Goal: Find specific page/section: Find specific page/section

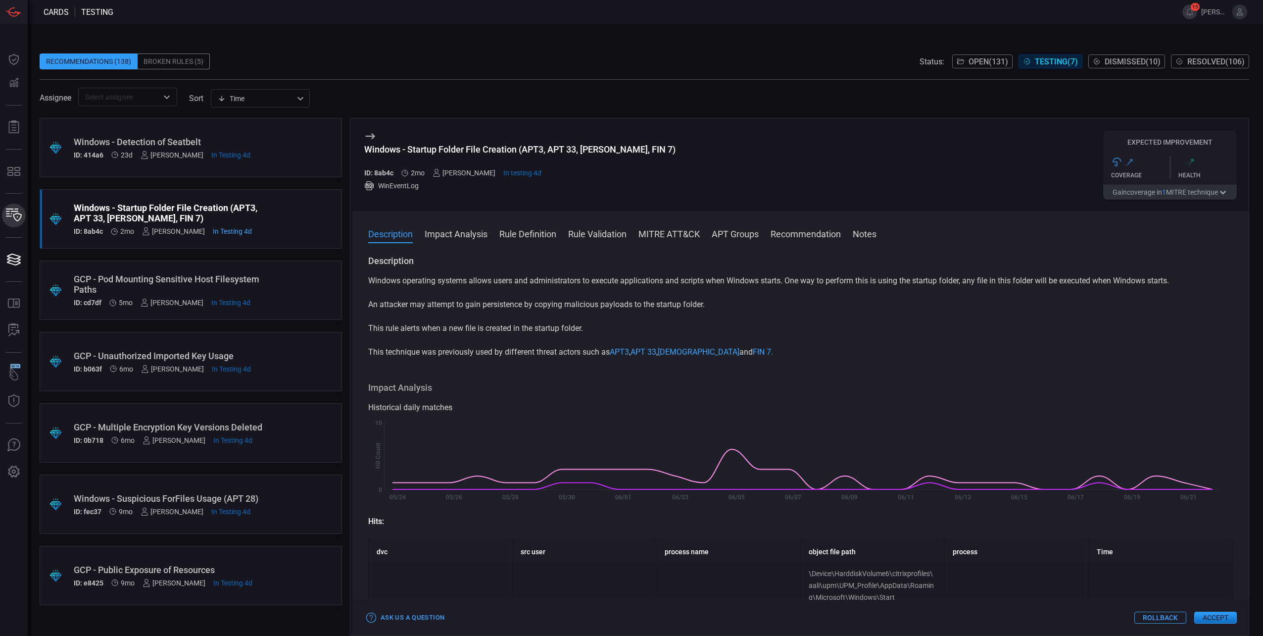
scroll to position [13, 0]
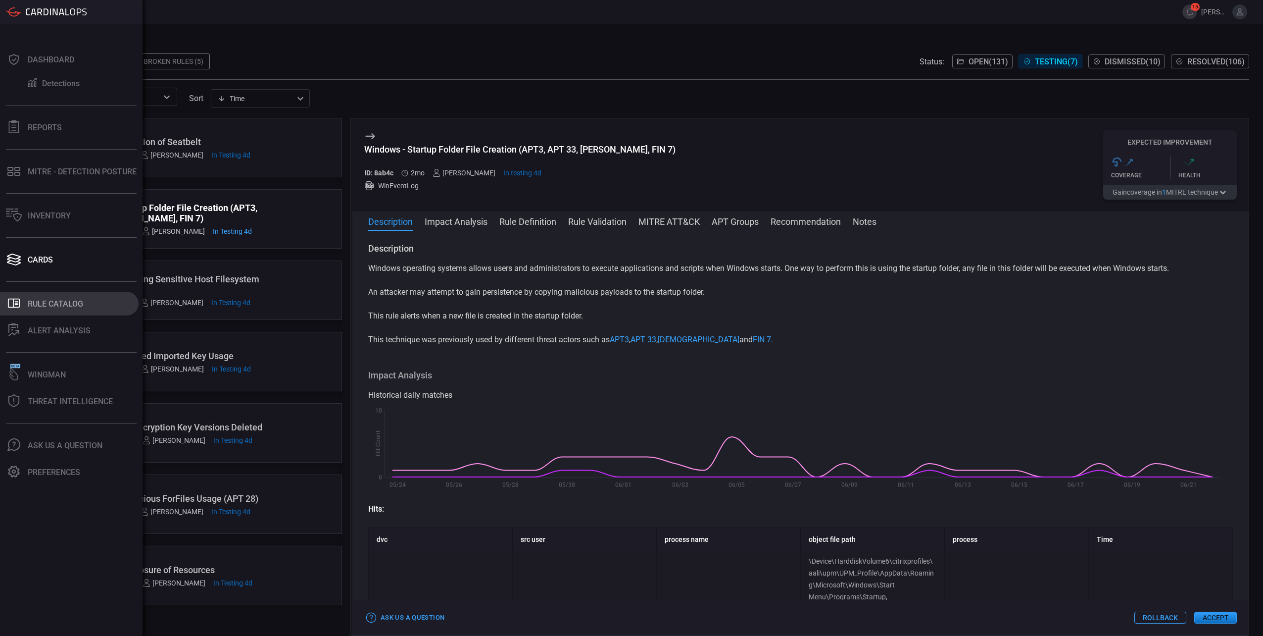
click at [25, 298] on button ".st0_rule_catalog_icon{fill: currentColor;} Rule Catalog" at bounding box center [69, 304] width 139 height 24
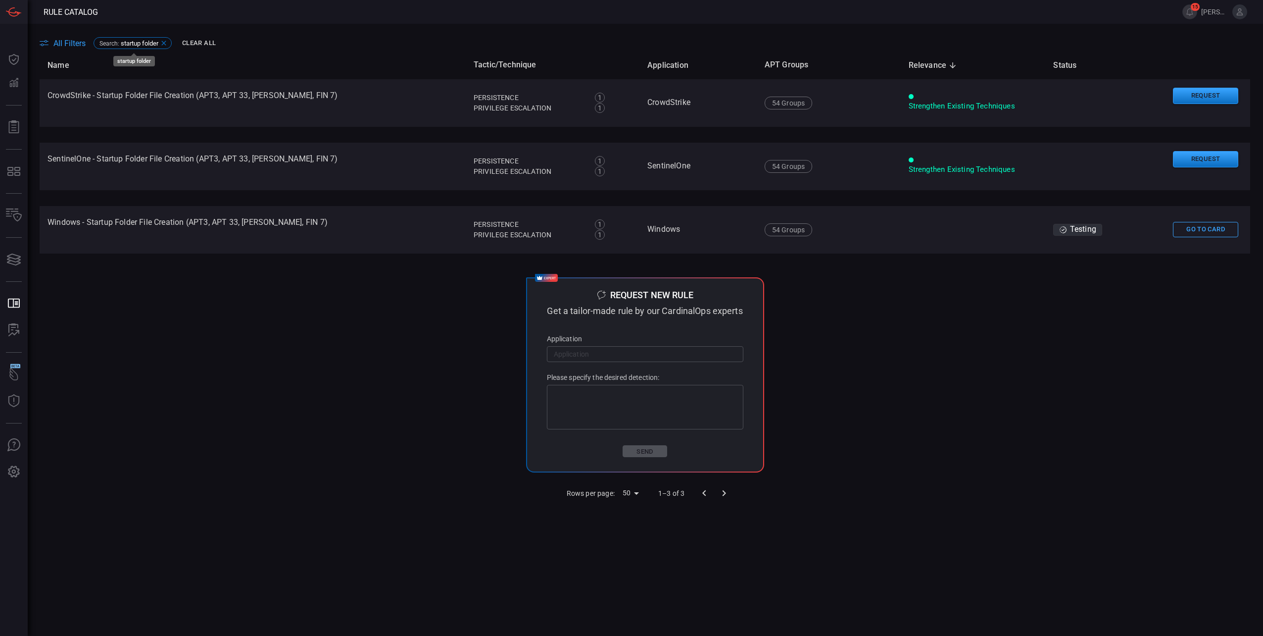
click at [166, 44] on icon at bounding box center [163, 43] width 4 height 4
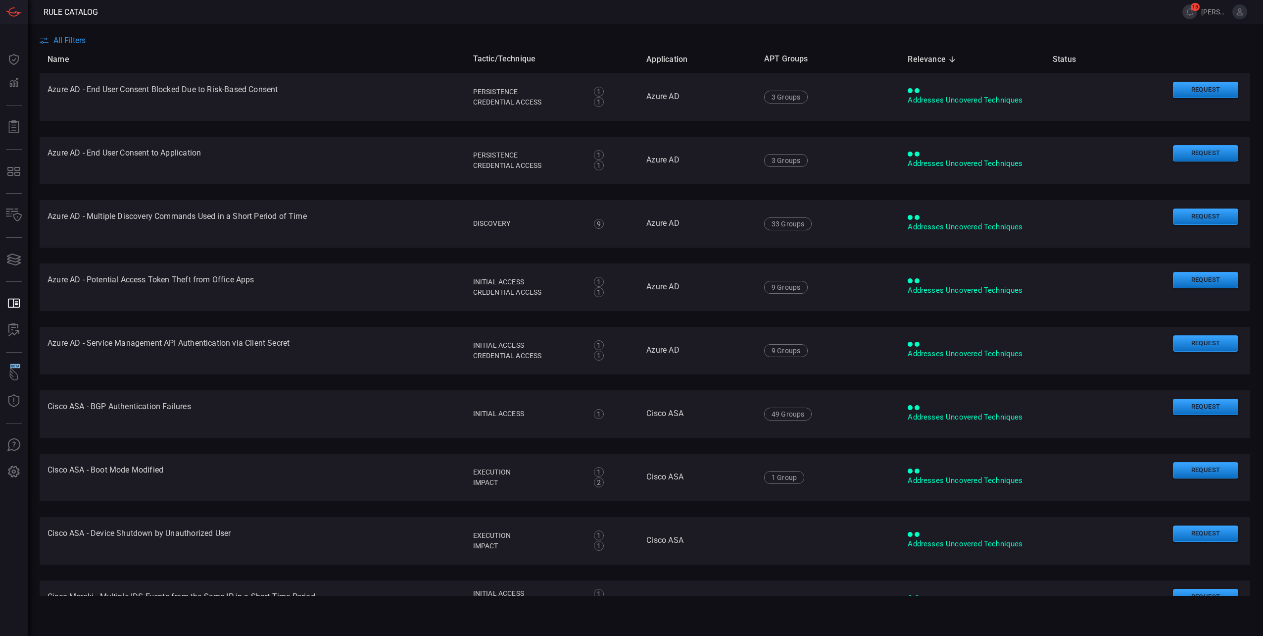
click at [74, 35] on main "All Filters Name Tactic/Technique Application APT Groups Relevance sorted desce…" at bounding box center [631, 330] width 1263 height 612
click at [74, 39] on span "All Filters" at bounding box center [69, 40] width 32 height 9
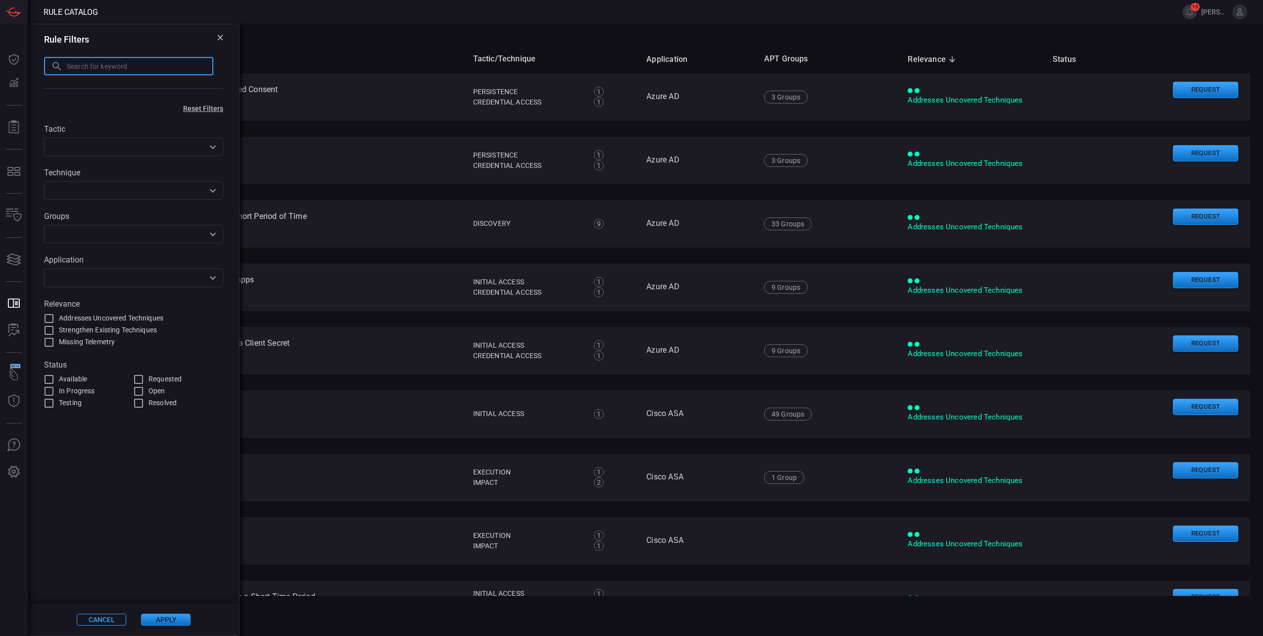
click at [136, 68] on input "text" at bounding box center [140, 66] width 147 height 18
type input "[DOMAIN_NAME]"
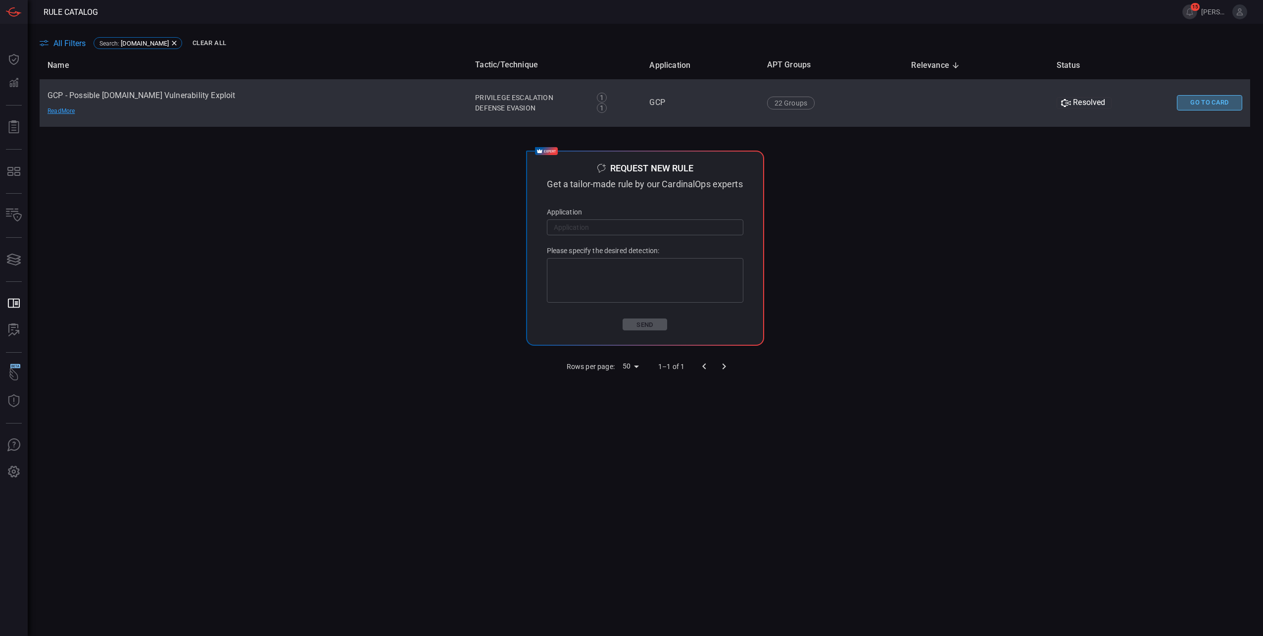
click at [1213, 105] on button "Go To Card" at bounding box center [1209, 102] width 65 height 15
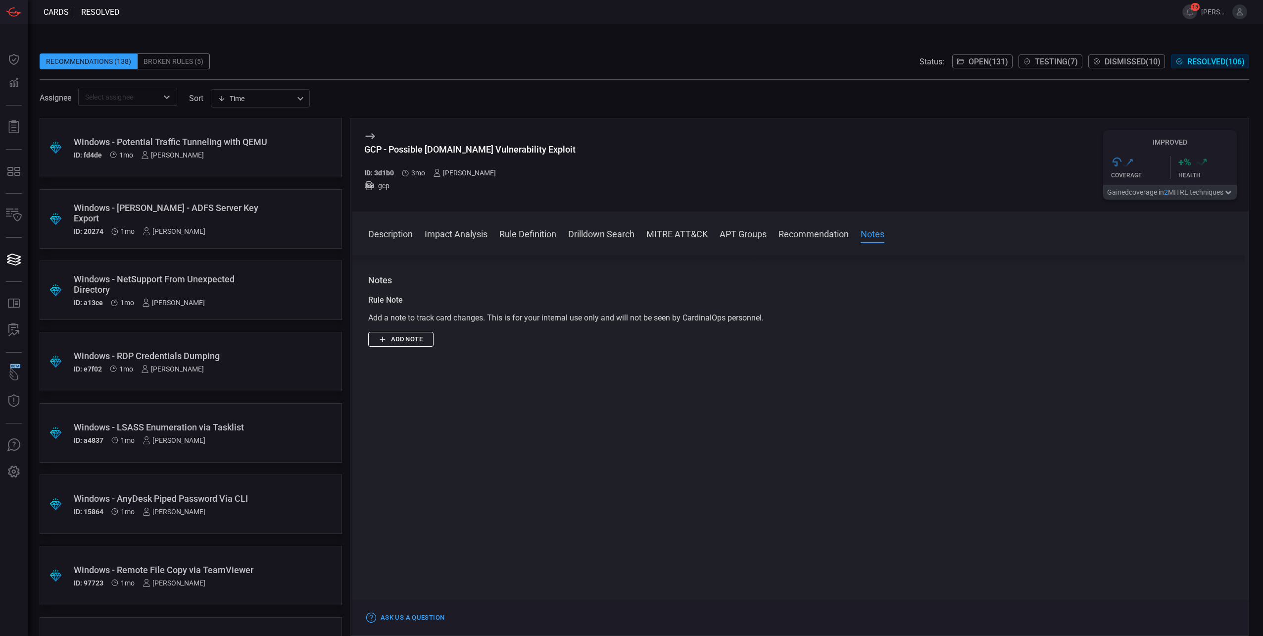
scroll to position [1009, 0]
click at [827, 237] on button "Recommendation" at bounding box center [814, 233] width 70 height 12
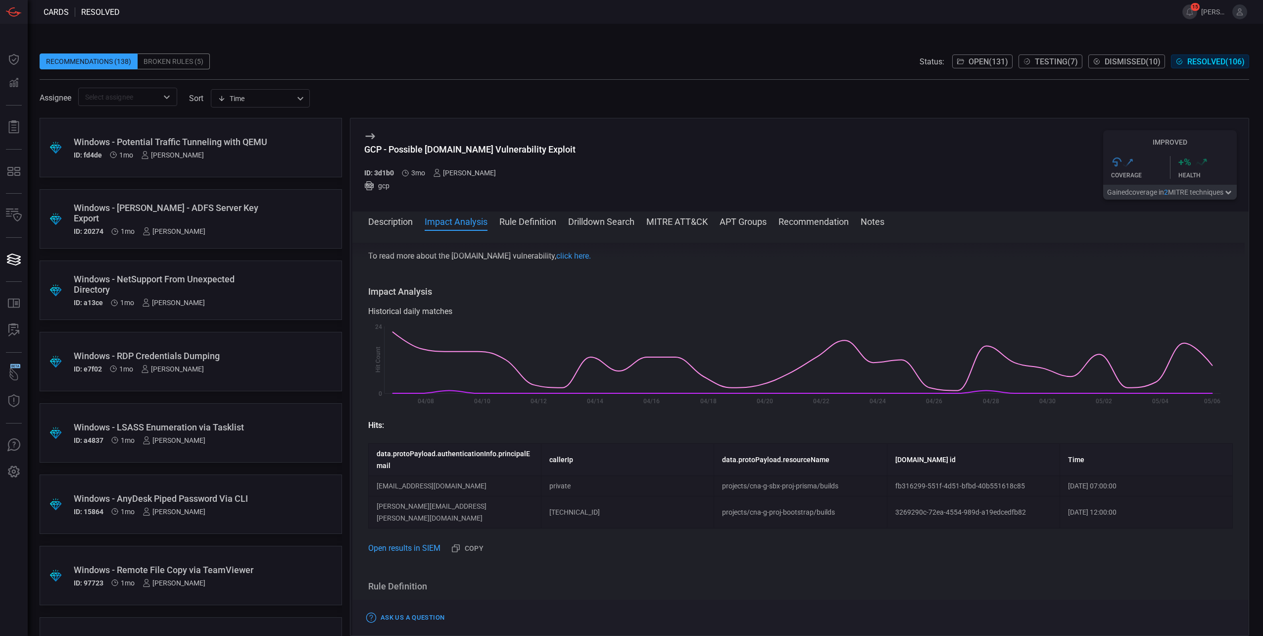
scroll to position [118, 0]
click at [556, 258] on link "click here." at bounding box center [573, 256] width 35 height 9
